Goal: Navigation & Orientation: Find specific page/section

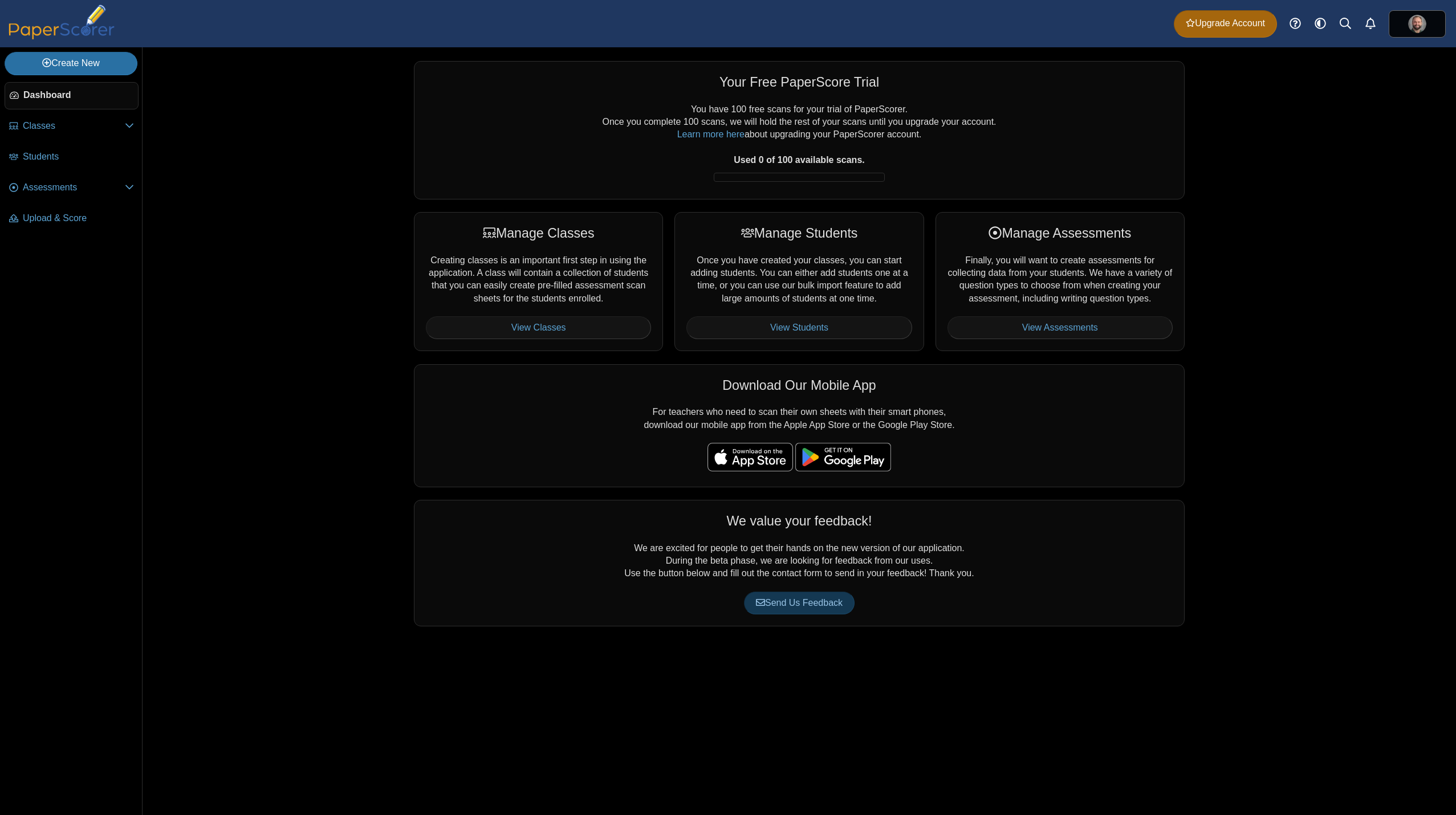
click at [193, 211] on div "Your Free PaperScore Trial You have 100 free scans for your trial of PaperScore…" at bounding box center [800, 431] width 1314 height 768
click at [102, 189] on span "Assessments" at bounding box center [74, 187] width 102 height 13
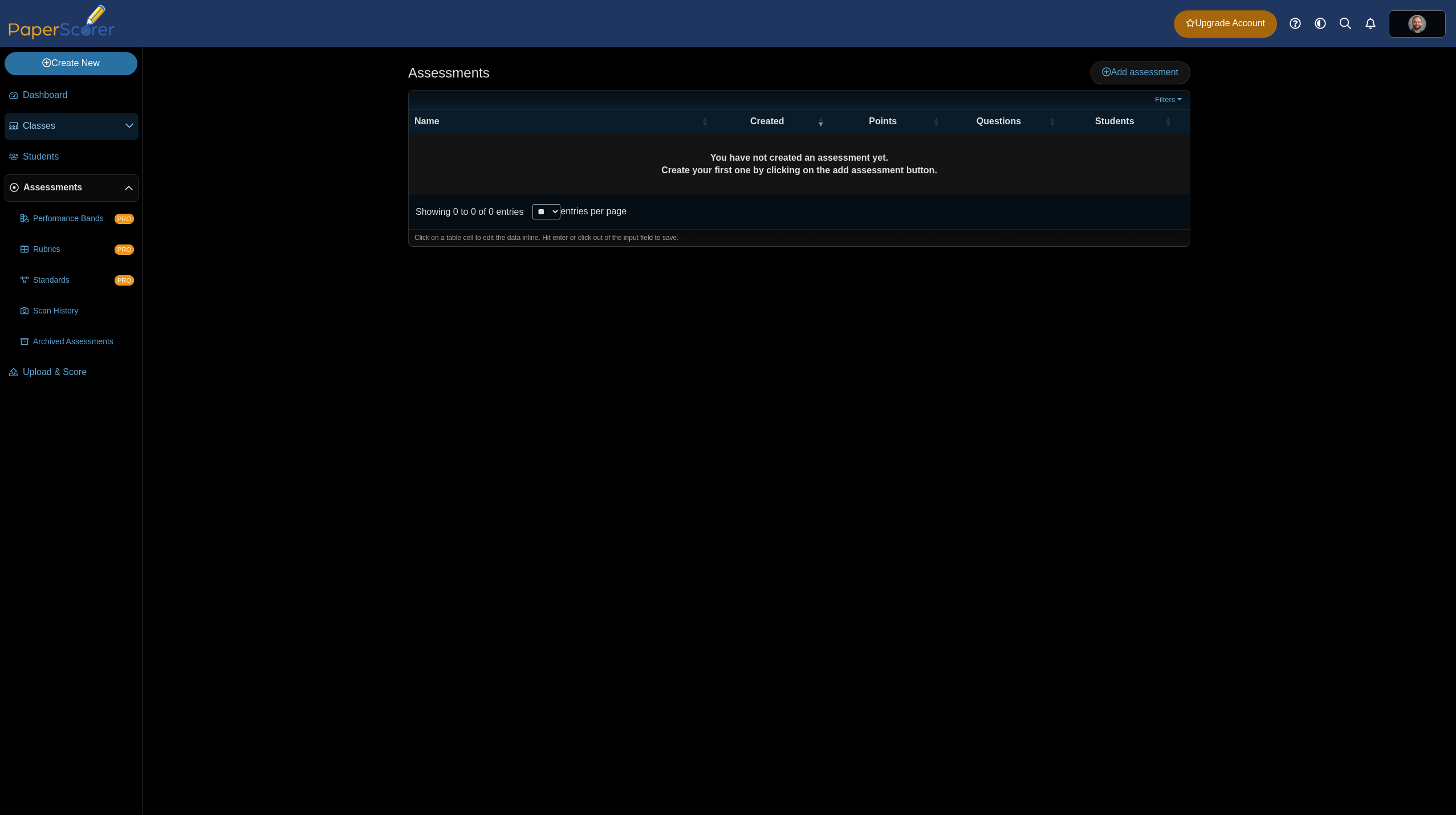
click at [84, 134] on link "Classes" at bounding box center [72, 126] width 134 height 27
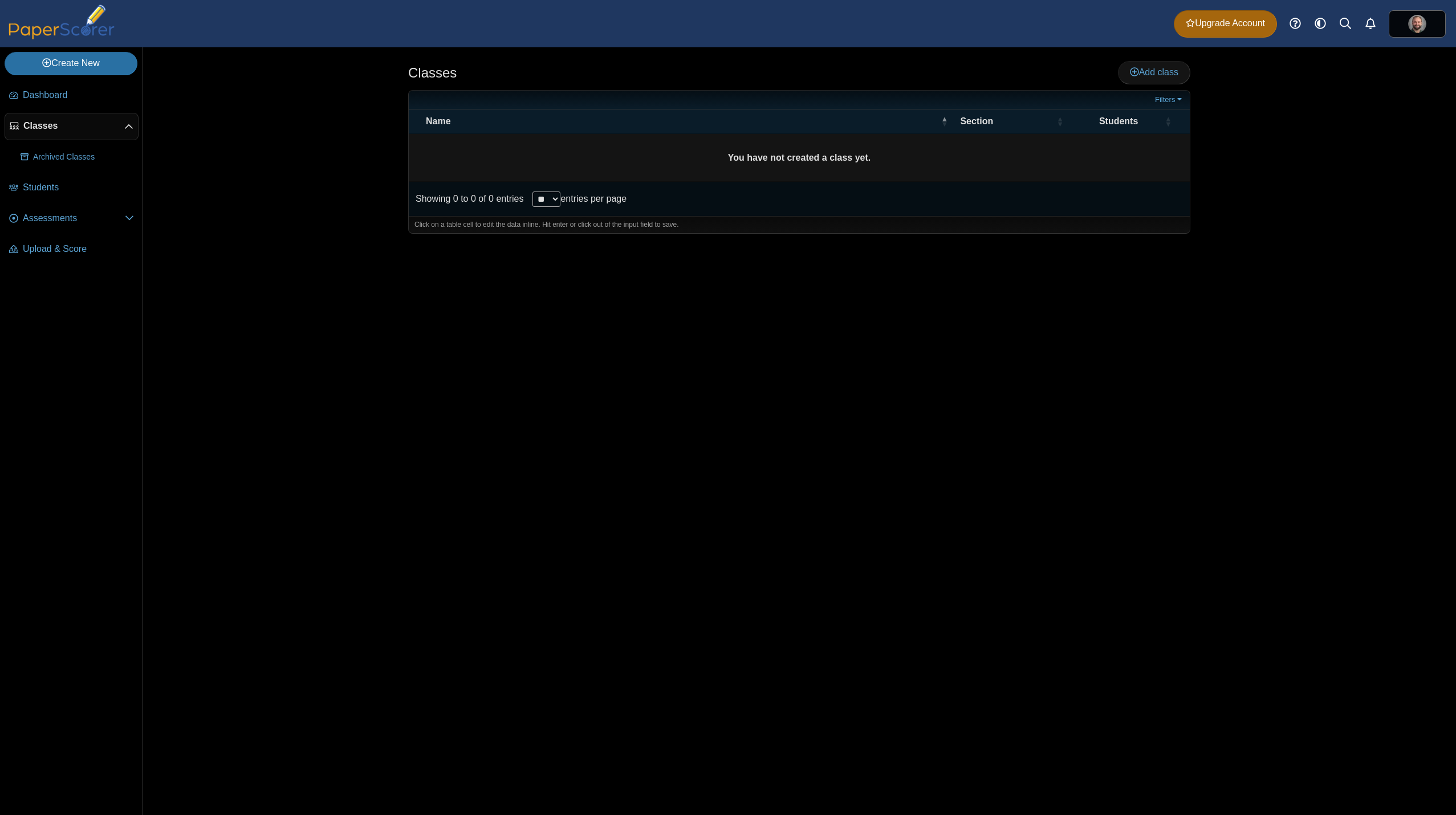
click at [166, 261] on div "Classes Add class **" at bounding box center [800, 431] width 1314 height 768
click at [83, 102] on span "Dashboard" at bounding box center [79, 95] width 111 height 13
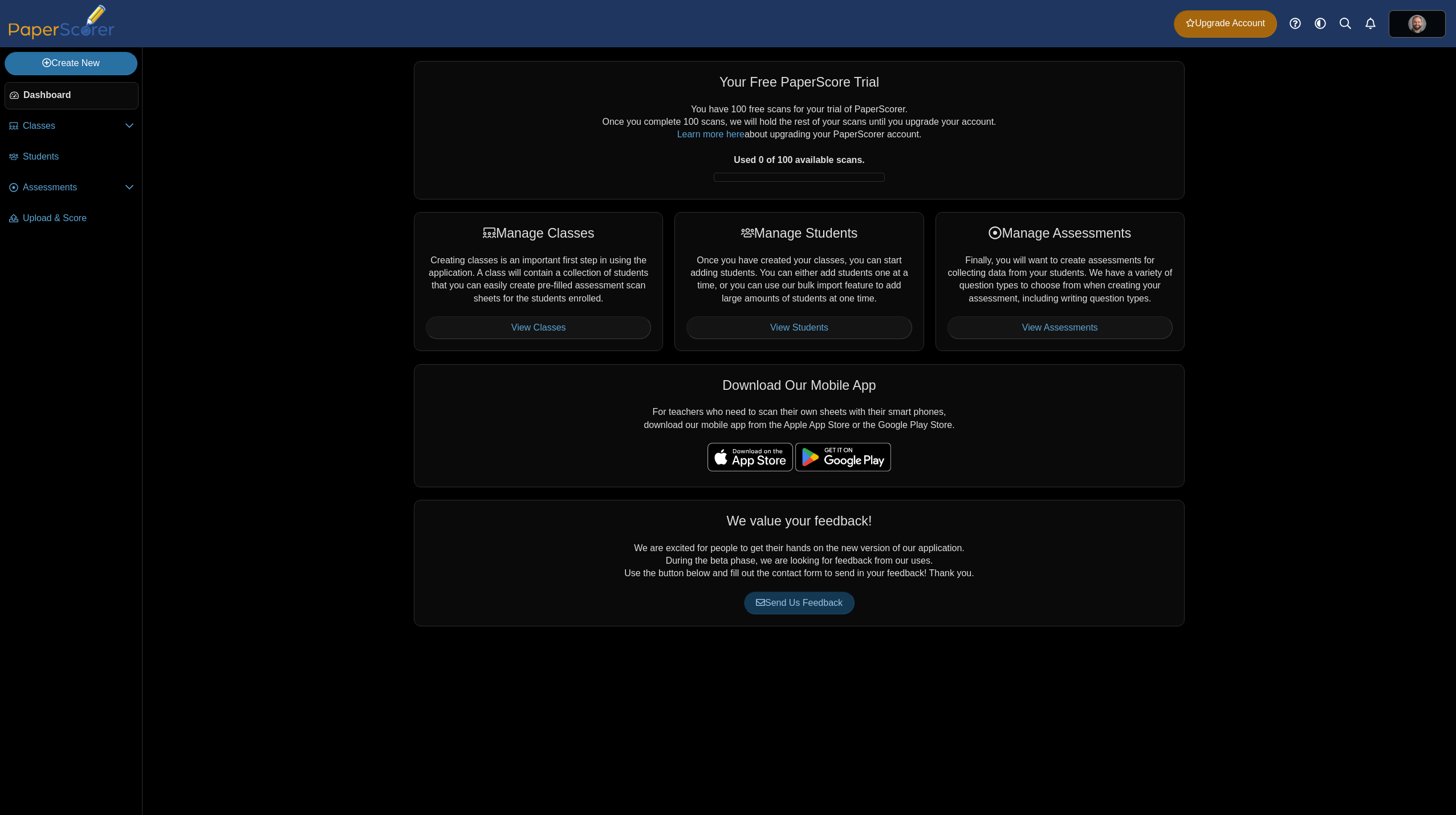
click at [222, 397] on div "Your Free PaperScore Trial You have 100 free scans for your trial of PaperScore…" at bounding box center [800, 431] width 1314 height 768
click at [1430, 20] on link at bounding box center [1418, 24] width 57 height 27
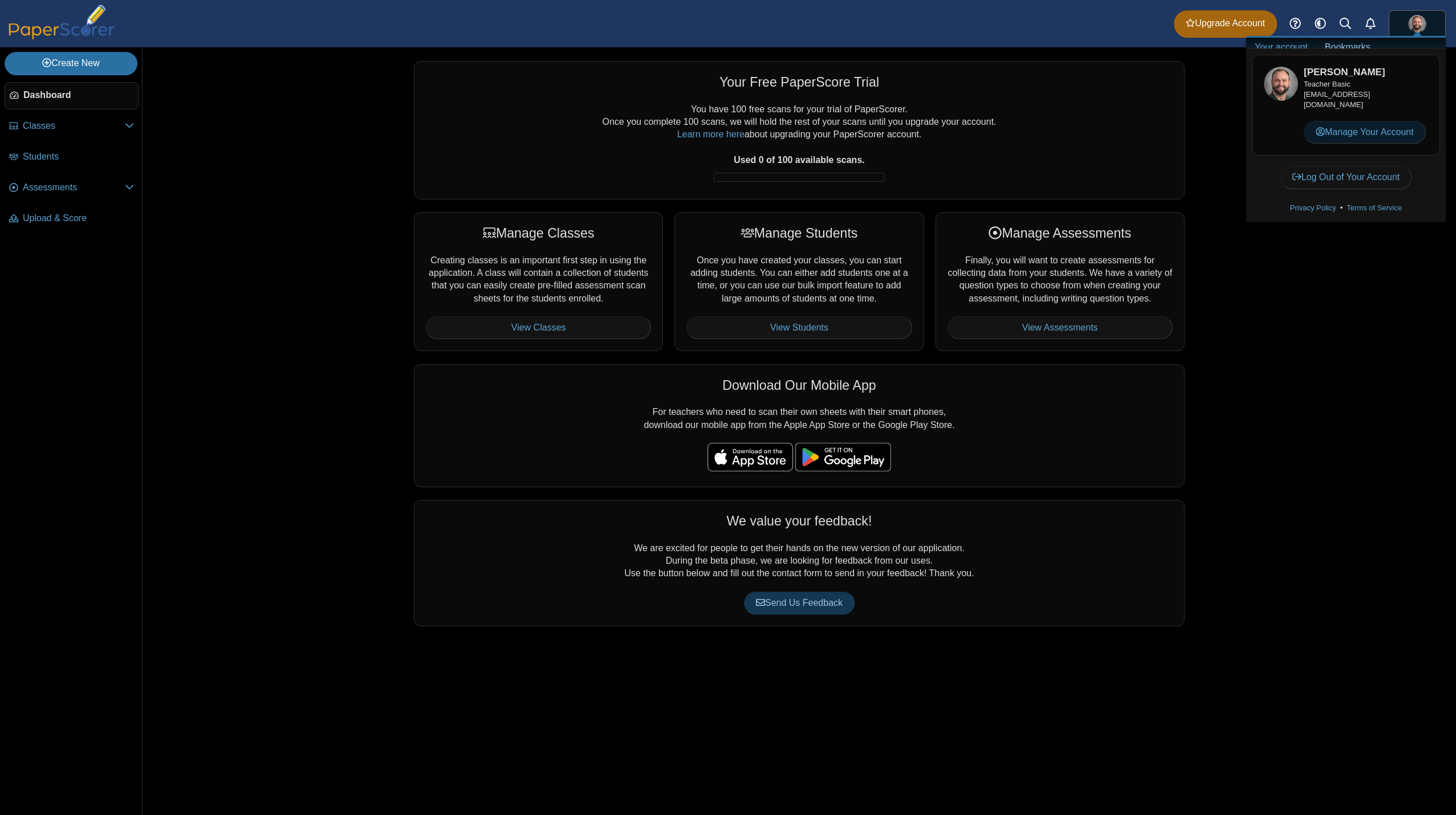
click at [1352, 137] on link "Manage Your Account" at bounding box center [1365, 132] width 122 height 23
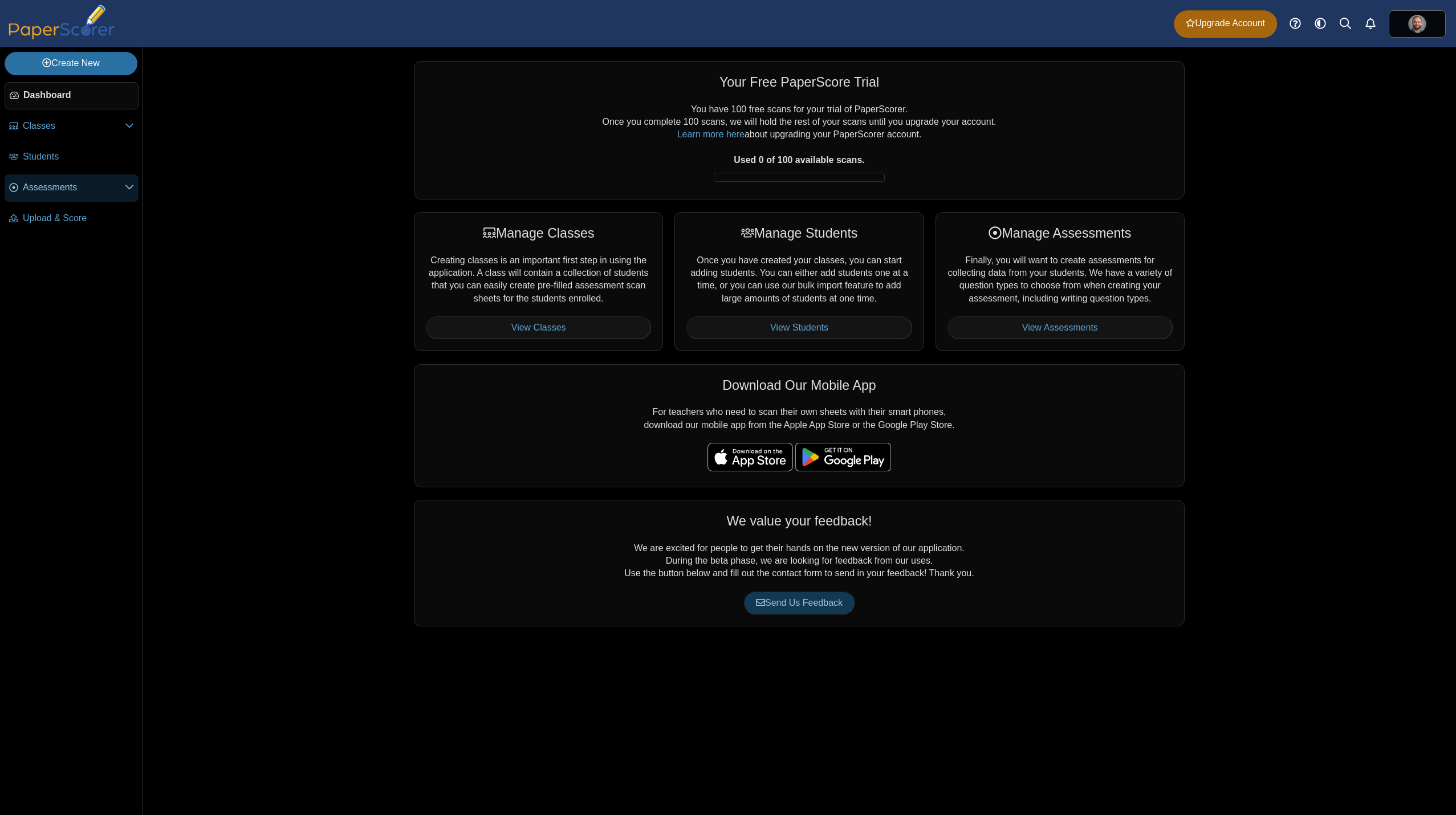
click at [78, 181] on span "Assessments" at bounding box center [74, 187] width 102 height 13
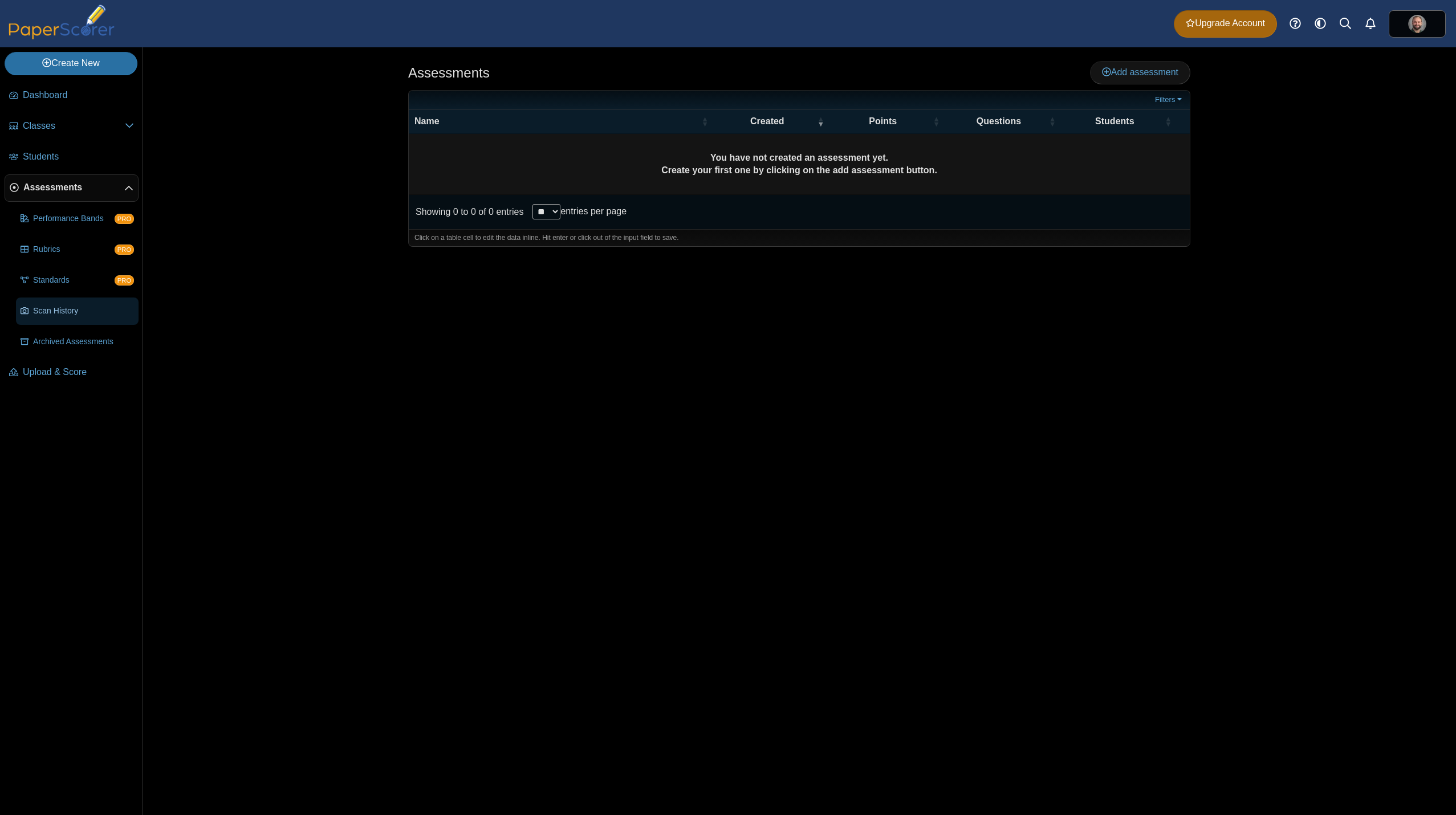
click at [77, 306] on span "Scan History" at bounding box center [83, 311] width 101 height 11
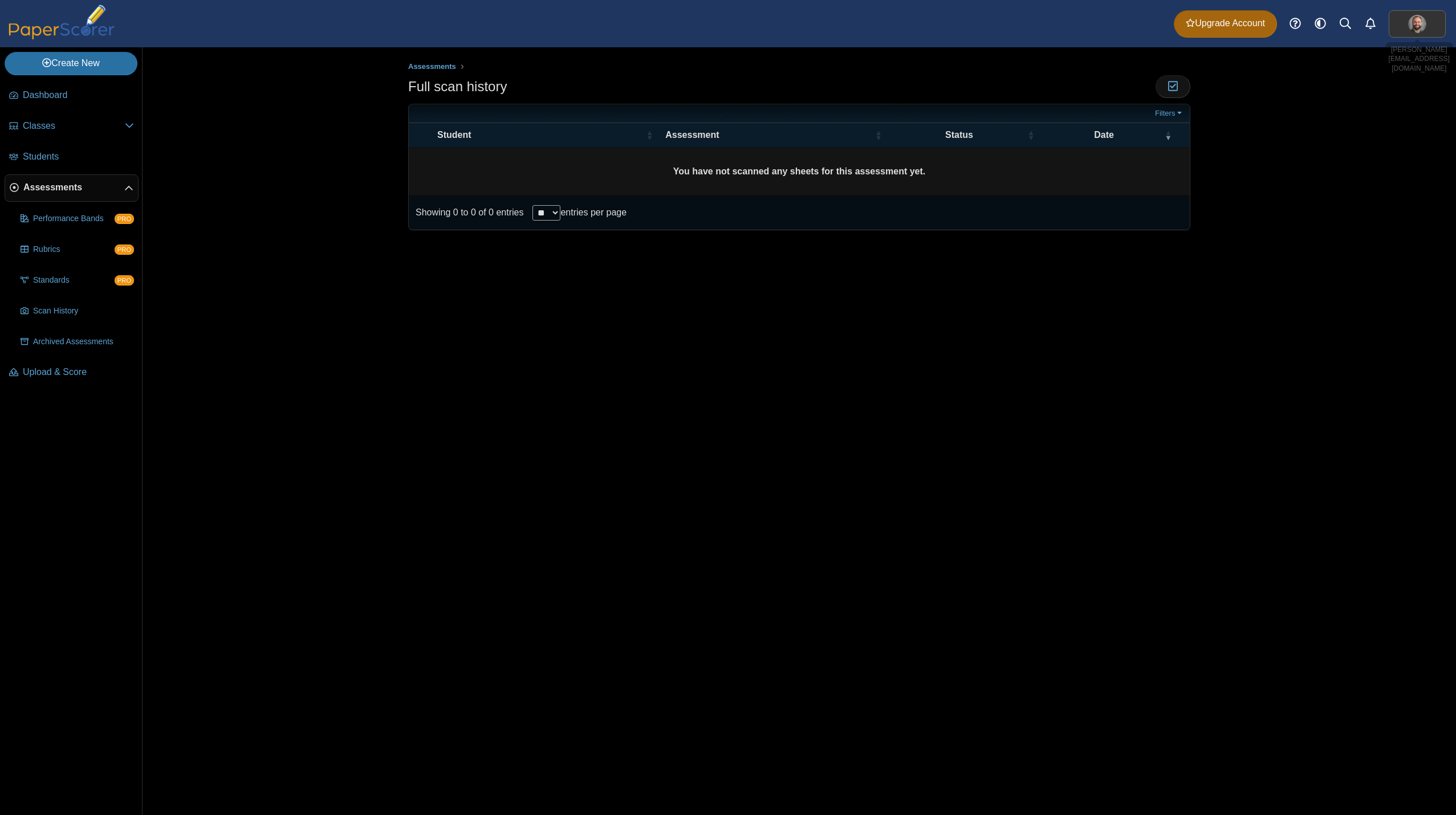
click at [1395, 24] on link at bounding box center [1418, 24] width 57 height 27
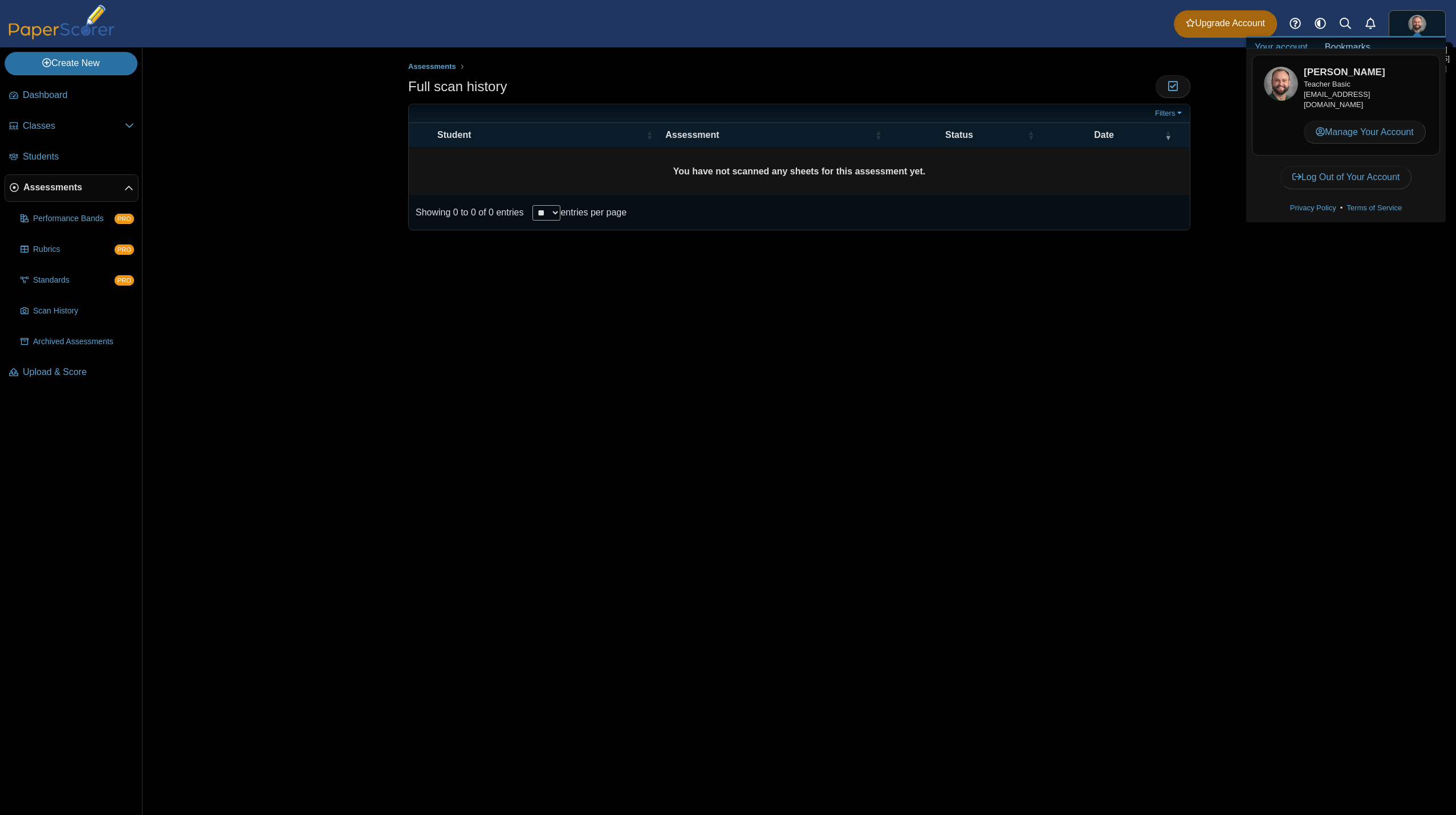
click at [1397, 22] on link at bounding box center [1418, 24] width 57 height 27
